Goal: Task Accomplishment & Management: Manage account settings

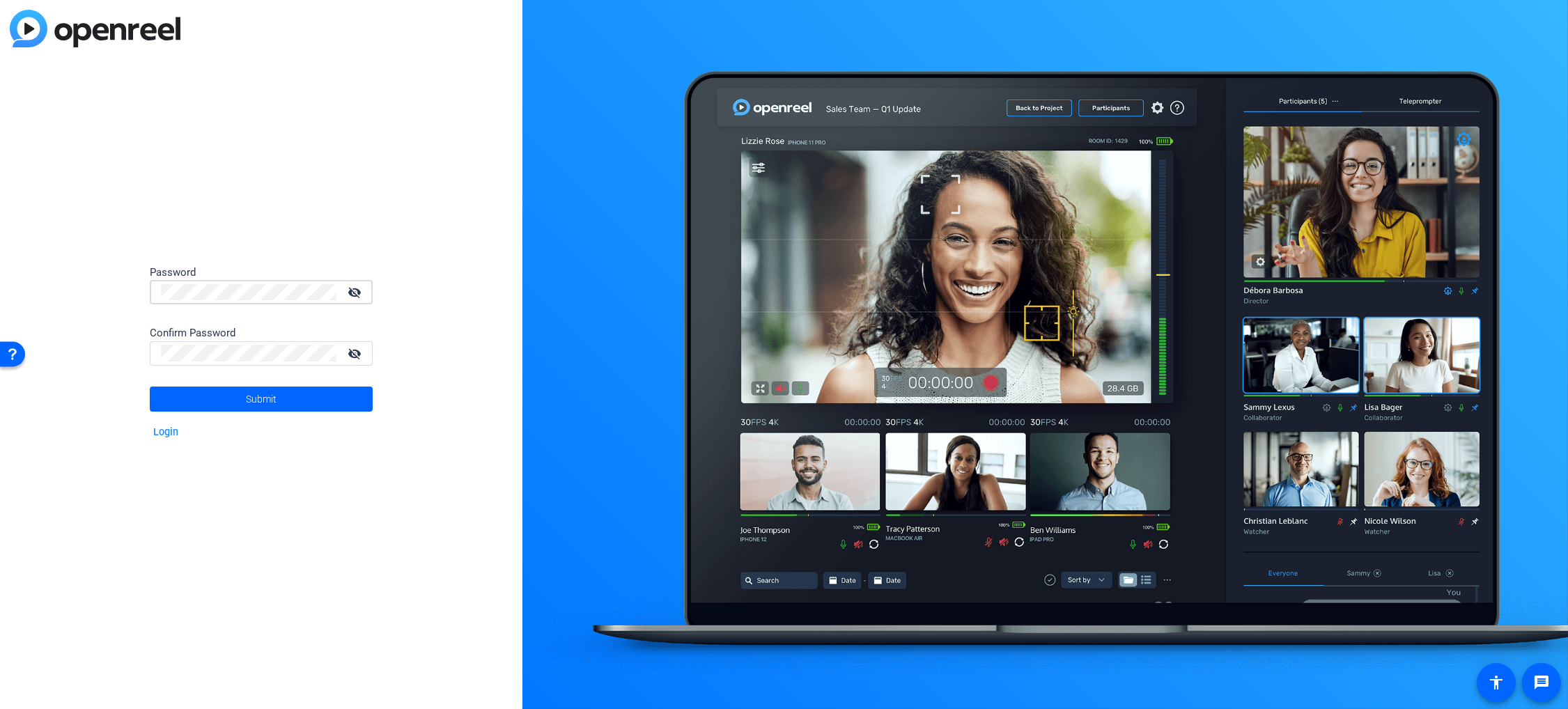
click at [357, 292] on mat-icon "visibility_off" at bounding box center [356, 292] width 34 height 20
click at [351, 356] on mat-icon "visibility_off" at bounding box center [356, 354] width 34 height 20
click at [324, 395] on span at bounding box center [261, 399] width 223 height 34
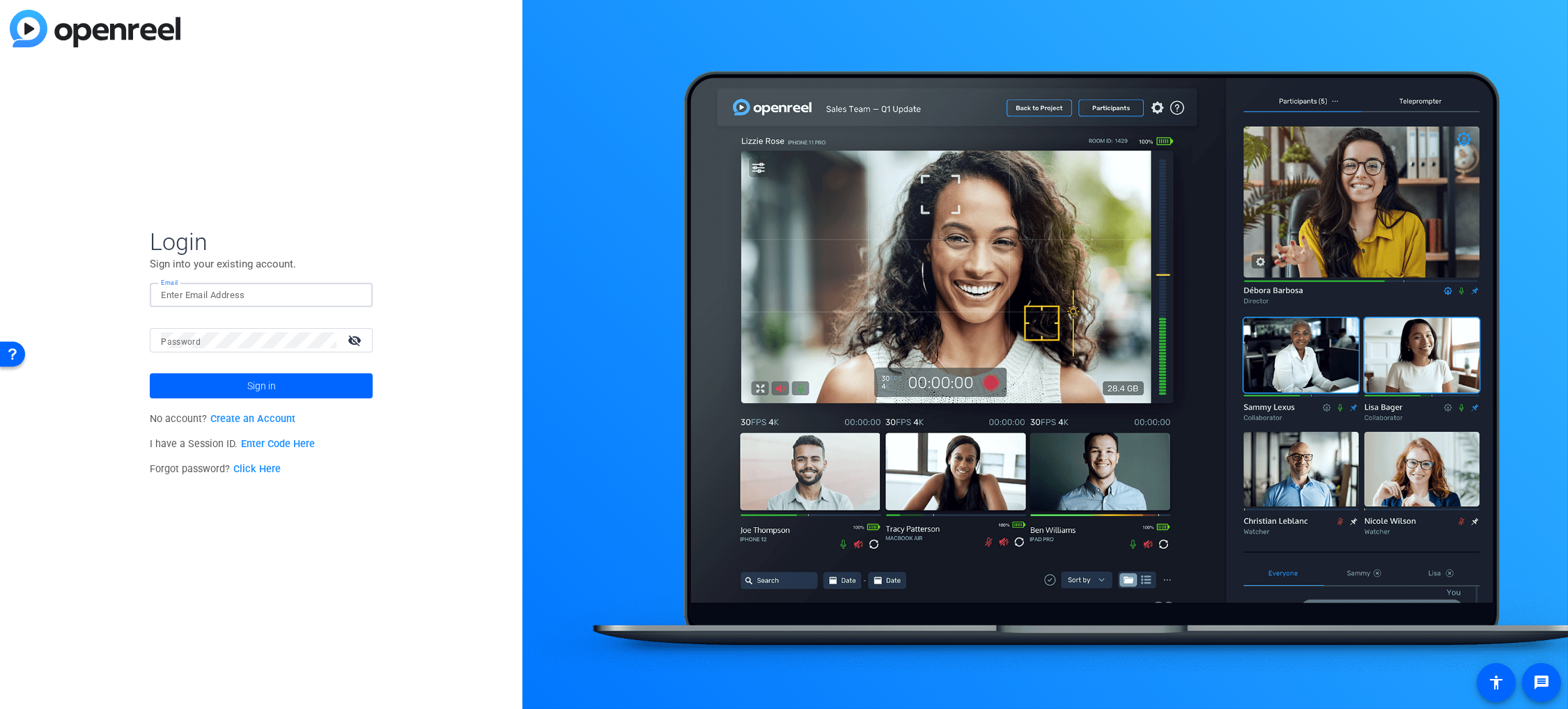
click at [245, 291] on input "Email" at bounding box center [261, 296] width 201 height 17
type input "[PERSON_NAME][EMAIL_ADDRESS][PERSON_NAME][DOMAIN_NAME]"
click at [362, 337] on mat-icon "visibility_off" at bounding box center [356, 340] width 34 height 20
click at [308, 384] on span at bounding box center [261, 386] width 223 height 34
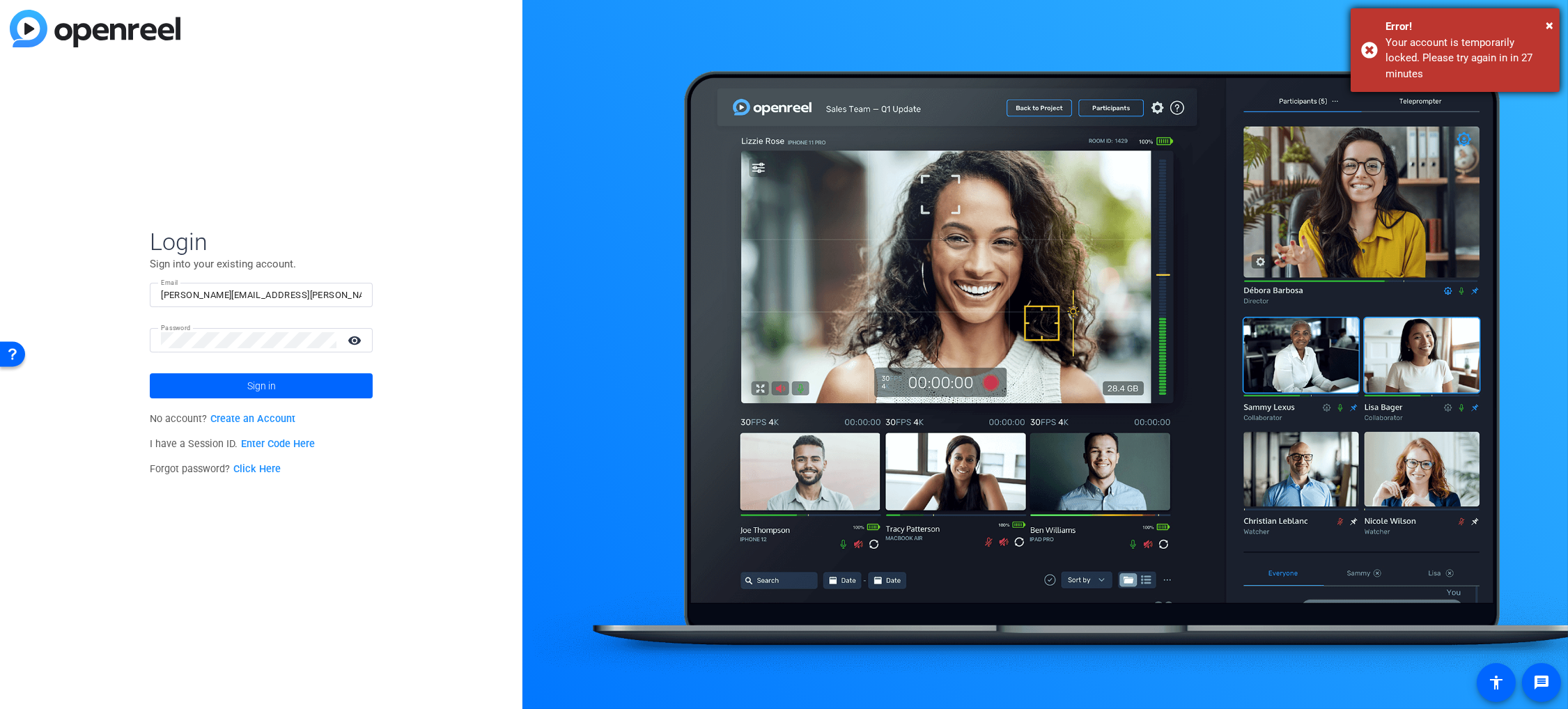
click at [1465, 35] on div "Your account is temporarily locked. Please try again in in 27 minutes" at bounding box center [1468, 58] width 163 height 47
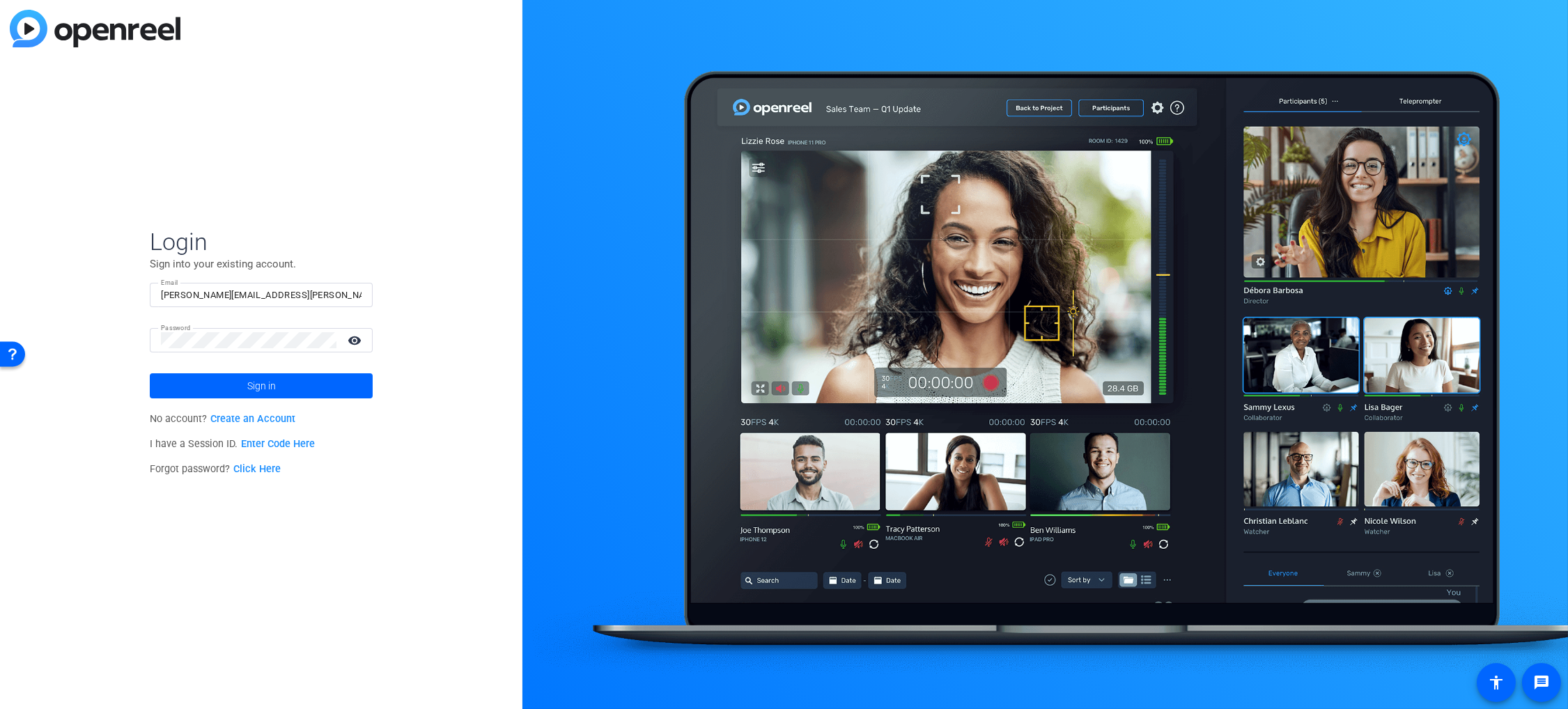
click at [71, 248] on div "Login Sign into your existing account. Email chris.bohorquez@jpmorgan.com Passw…" at bounding box center [261, 354] width 522 height 709
click at [6, 352] on div "Open Resource Center" at bounding box center [13, 353] width 25 height 25
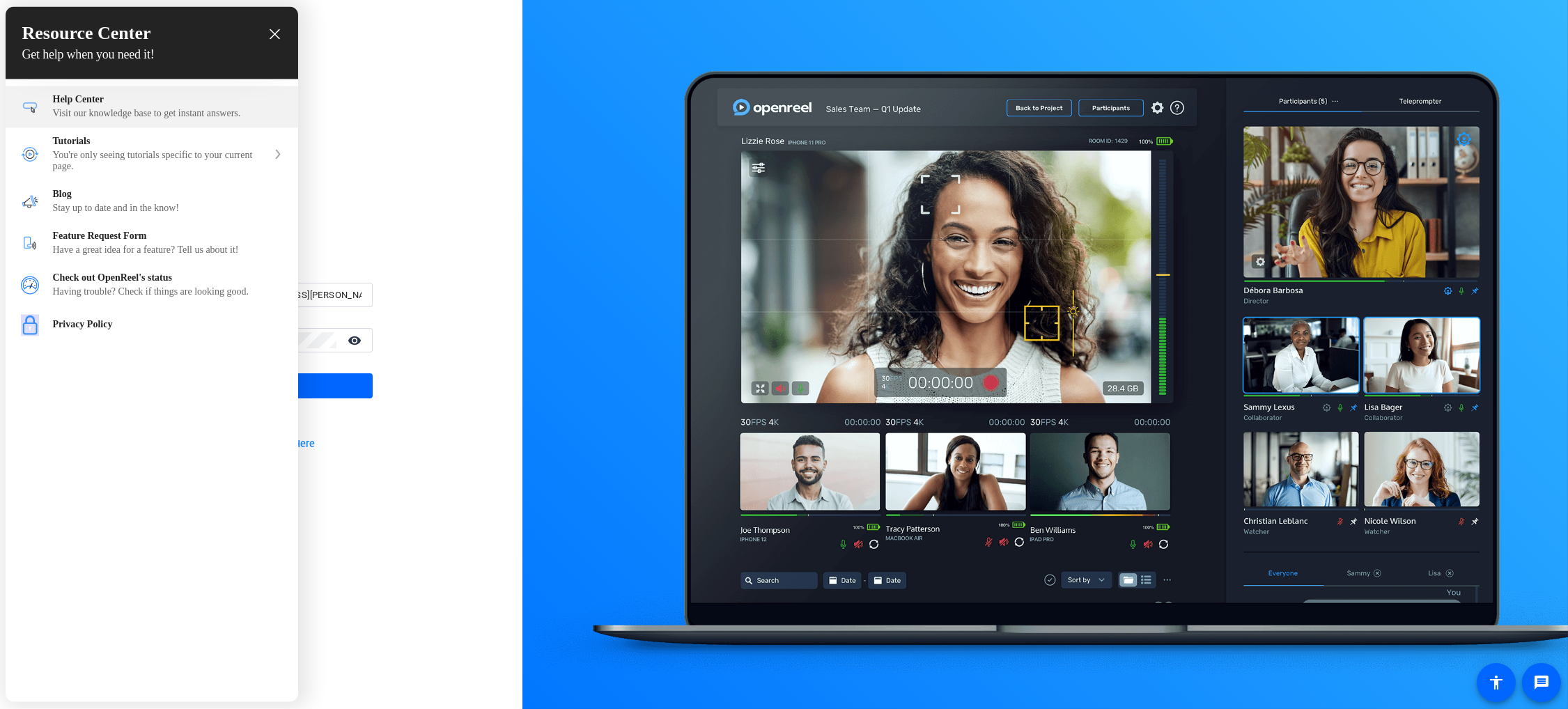
click at [122, 119] on div "Visit our knowledge base to get instant answers." at bounding box center [168, 114] width 230 height 11
click at [394, 198] on div at bounding box center [784, 354] width 1568 height 709
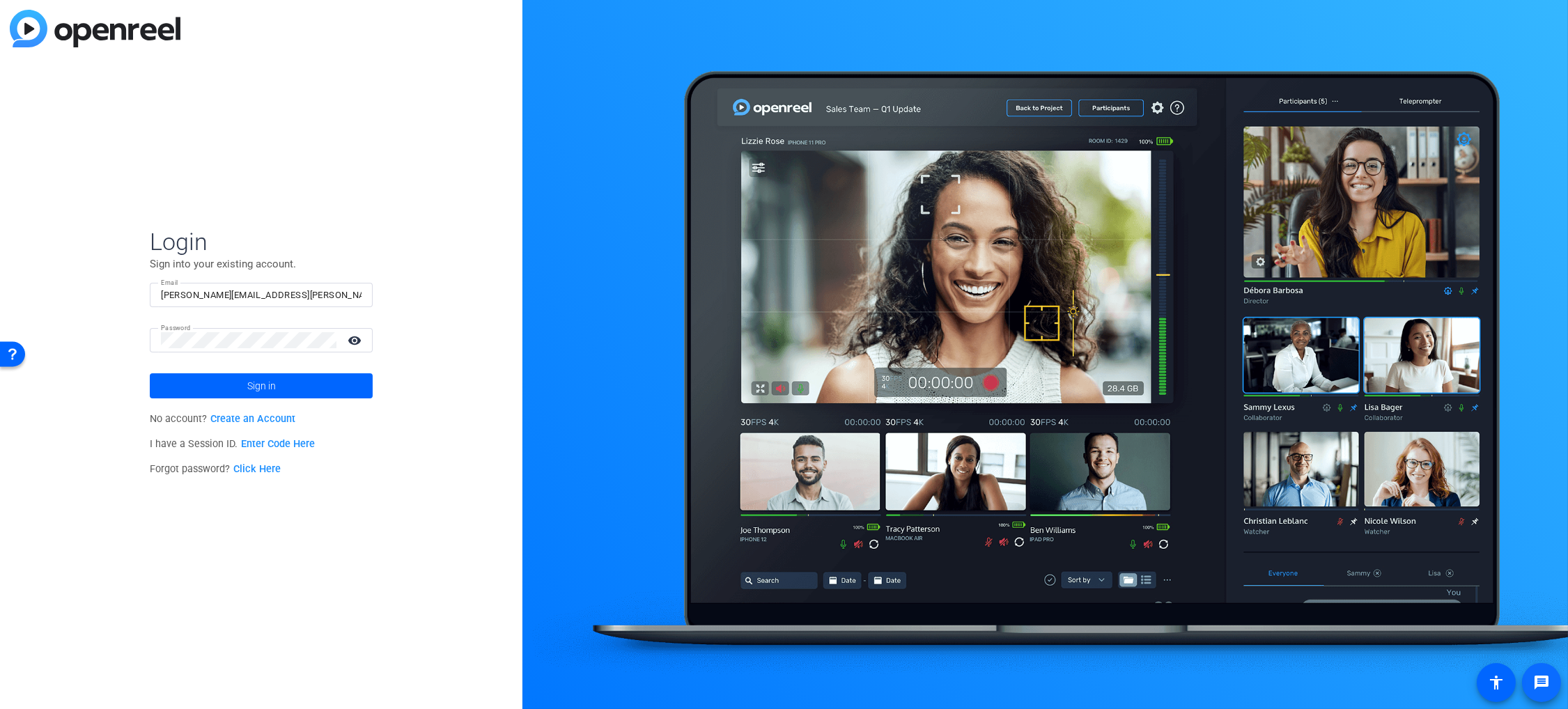
click at [1555, 680] on span at bounding box center [1542, 683] width 34 height 34
